Goal: Task Accomplishment & Management: Manage account settings

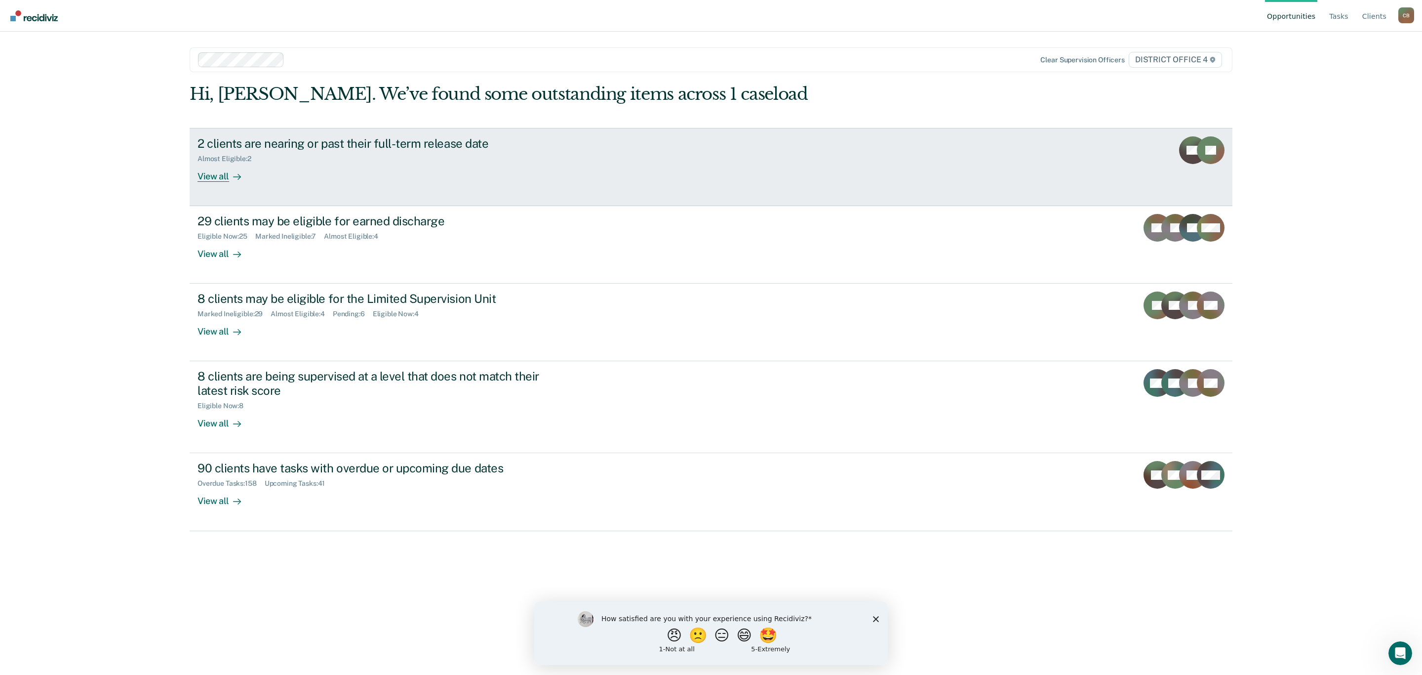
click at [557, 151] on div "2 clients are nearing or past their full-term release date Almost Eligible : 2 …" at bounding box center [383, 158] width 370 height 45
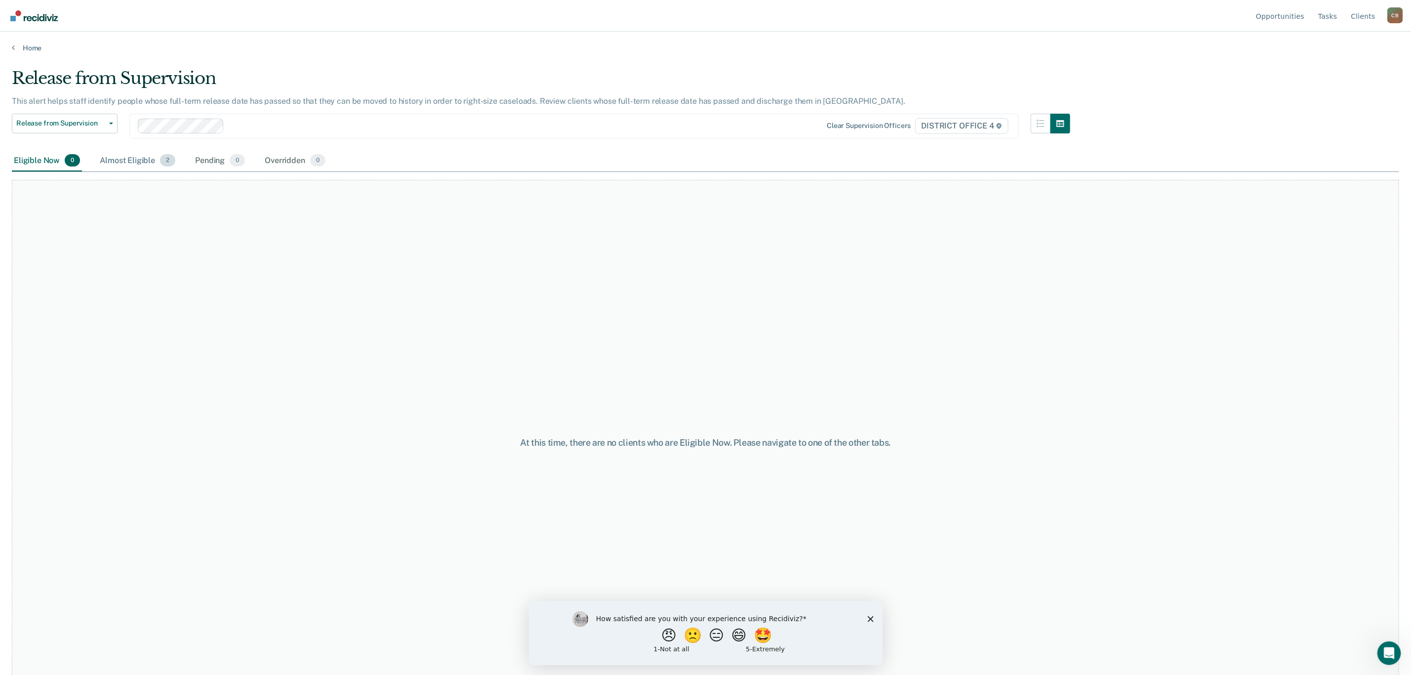
click at [126, 164] on div "Almost Eligible 2" at bounding box center [138, 161] width 80 height 22
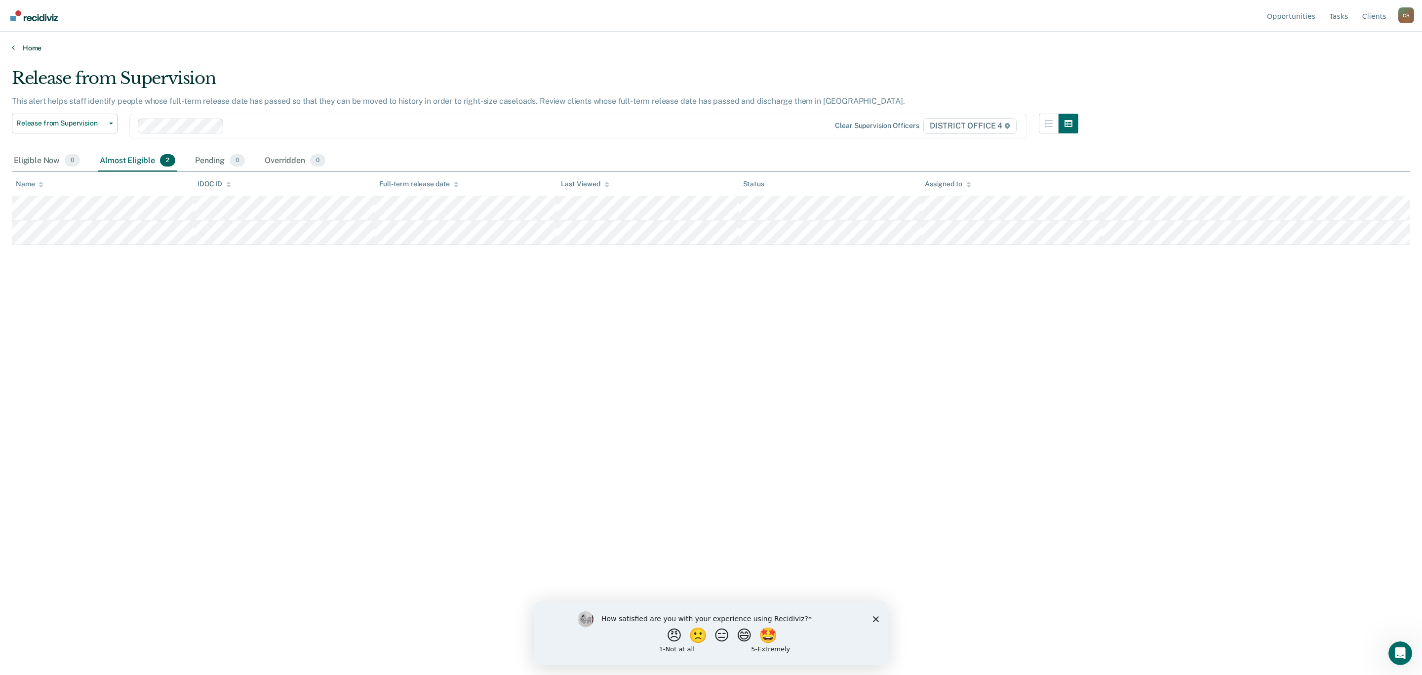
click at [27, 48] on link "Home" at bounding box center [711, 47] width 1399 height 9
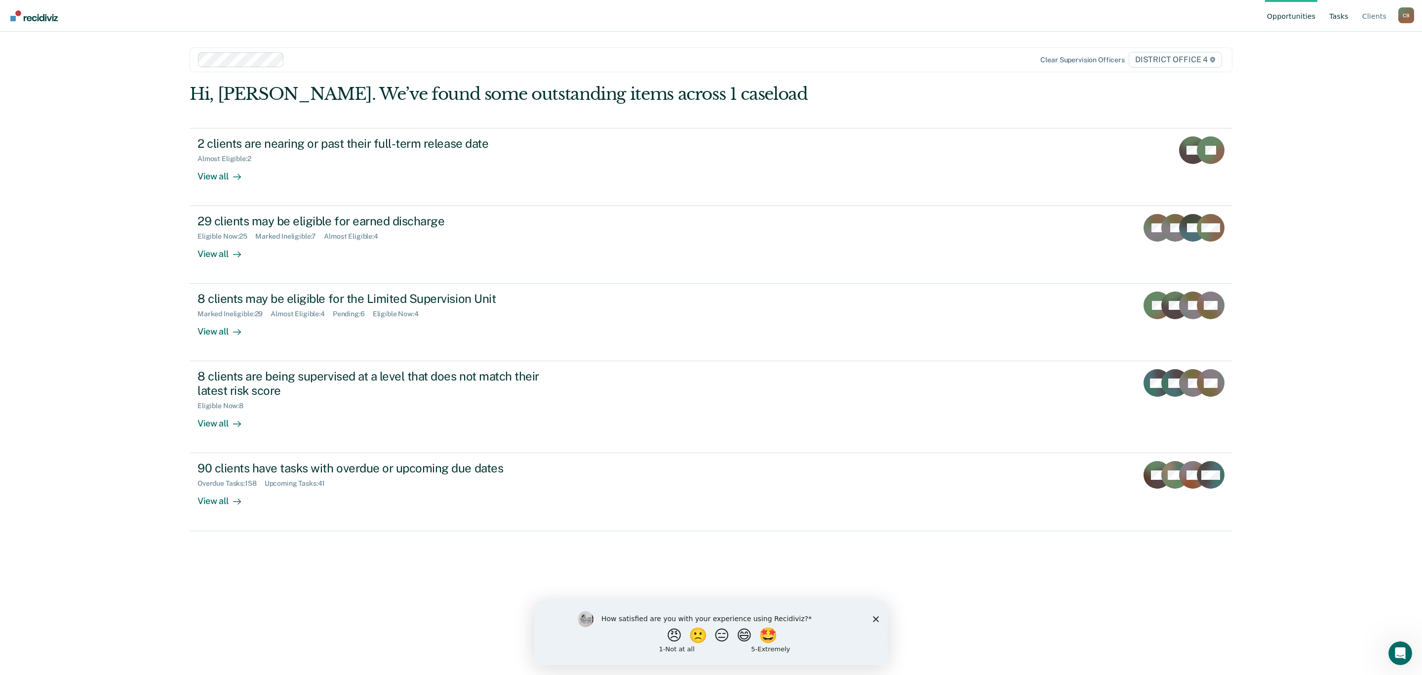
click at [1339, 12] on link "Tasks" at bounding box center [1339, 16] width 23 height 32
